Goal: Information Seeking & Learning: Learn about a topic

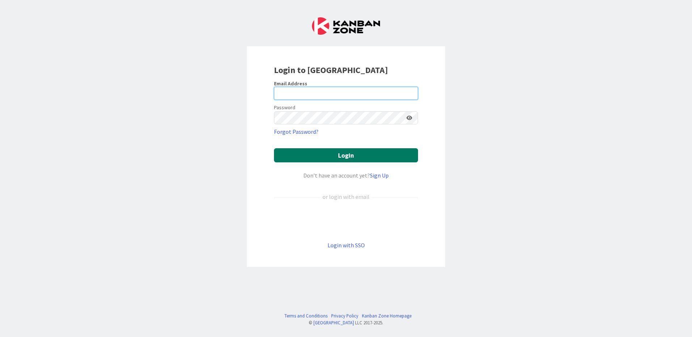
type input "[EMAIL_ADDRESS][PERSON_NAME][DOMAIN_NAME]"
click at [337, 157] on button "Login" at bounding box center [346, 155] width 144 height 14
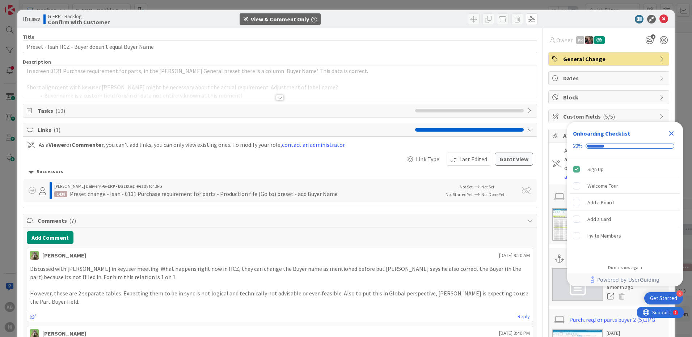
click at [277, 94] on div at bounding box center [279, 89] width 513 height 18
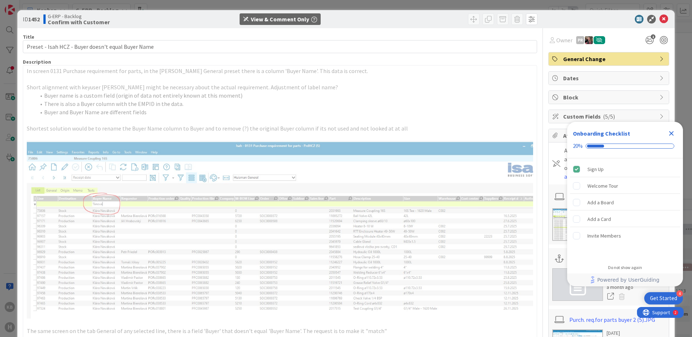
click at [207, 111] on li "Buyer and Buyer Name are different fields" at bounding box center [284, 112] width 498 height 8
click at [672, 131] on icon "Close Checklist" at bounding box center [671, 133] width 9 height 9
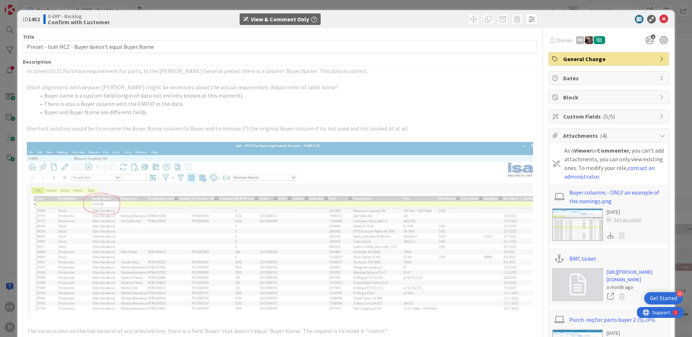
click at [419, 123] on p at bounding box center [280, 120] width 506 height 8
click at [283, 15] on div "View & Comment Only" at bounding box center [280, 19] width 58 height 9
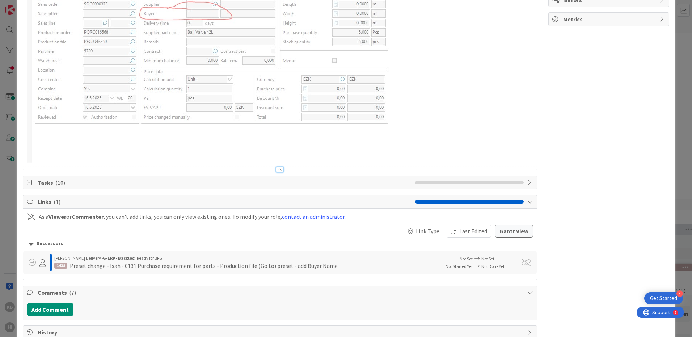
scroll to position [477, 0]
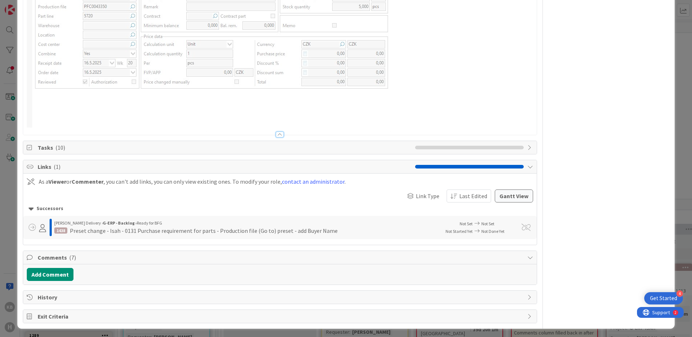
click at [527, 255] on icon at bounding box center [530, 258] width 6 height 6
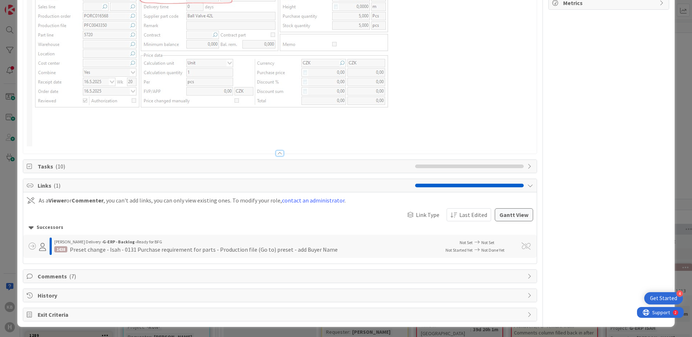
scroll to position [457, 0]
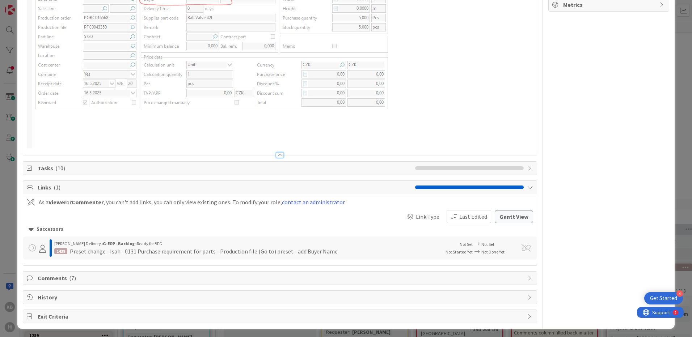
click at [530, 167] on div "Tasks ( 10 )" at bounding box center [279, 168] width 513 height 13
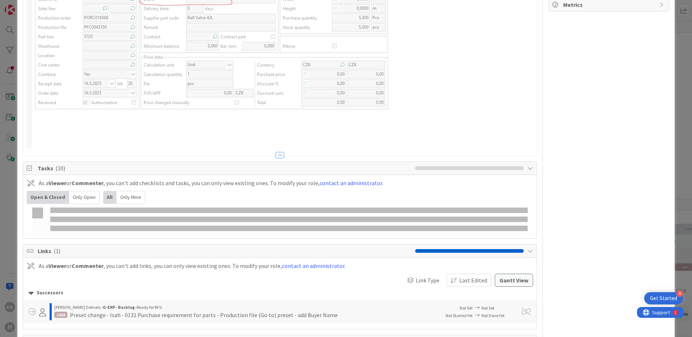
scroll to position [477, 0]
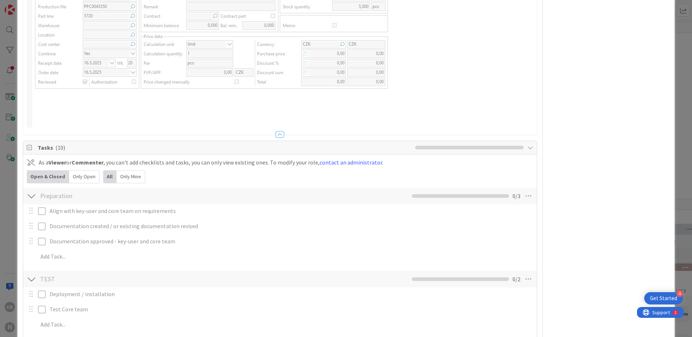
click at [587, 170] on div "Owner PR 1 General Change Dates Block Custom Fields ( 5/5 ) Attachments ( 4 ) A…" at bounding box center [608, 94] width 121 height 1087
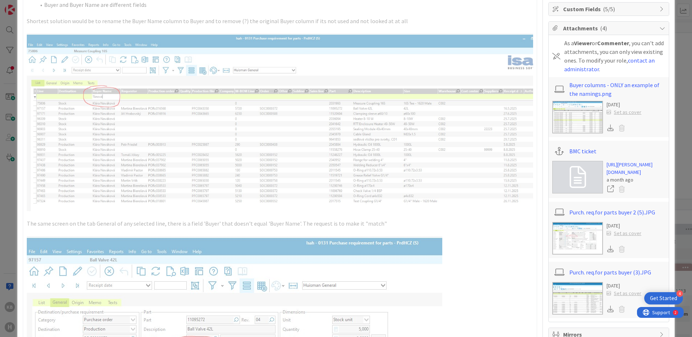
scroll to position [98, 0]
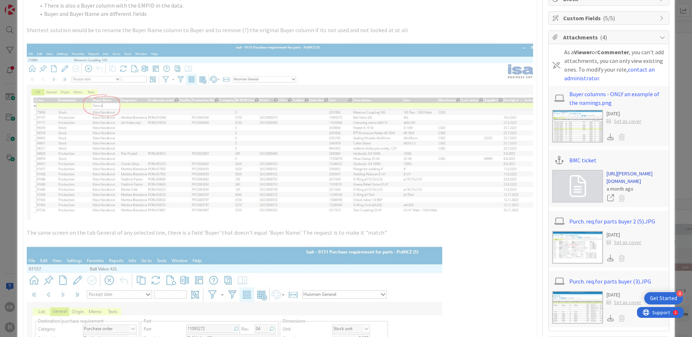
click at [614, 182] on link "[URL][PERSON_NAME][DOMAIN_NAME]" at bounding box center [635, 177] width 59 height 15
